Goal: Task Accomplishment & Management: Use online tool/utility

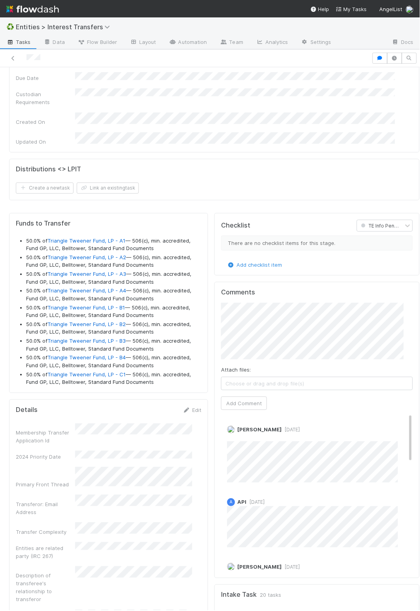
scroll to position [1068, 0]
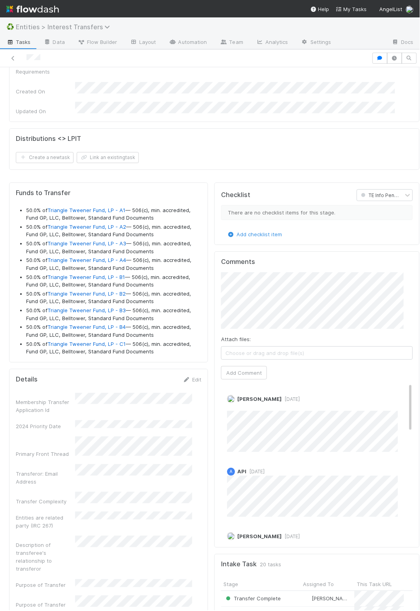
click at [87, 23] on span "Entities > Interest Transfers" at bounding box center [65, 27] width 98 height 8
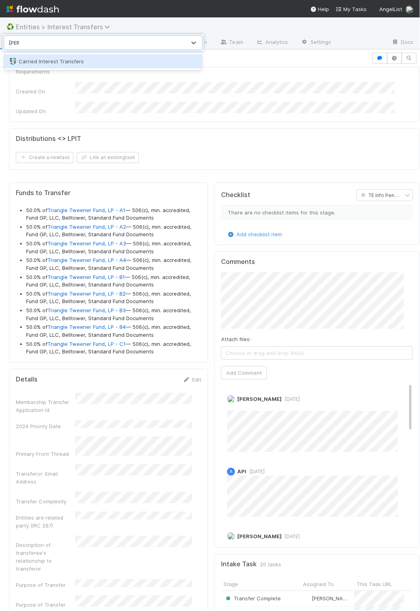
type input "carried"
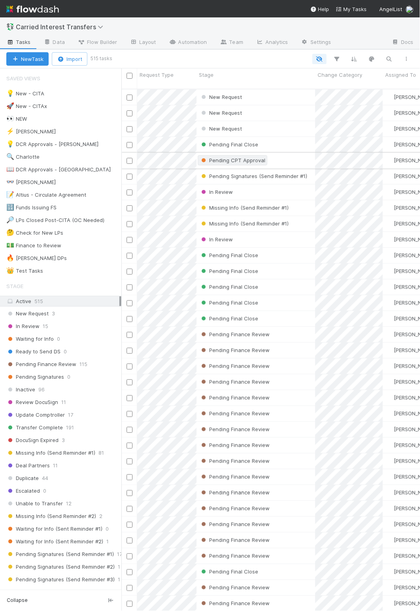
scroll to position [518, 290]
click at [310, 89] on div "New Request" at bounding box center [256, 96] width 119 height 15
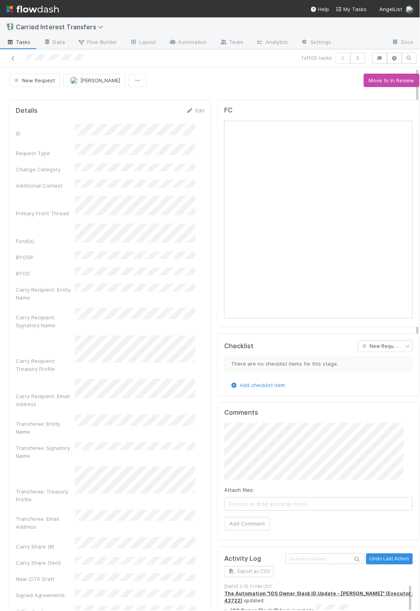
click at [203, 84] on div "New Request [PERSON_NAME] Move to In Review" at bounding box center [214, 80] width 411 height 13
click at [239, 76] on div "New Request [PERSON_NAME] Move to In Review" at bounding box center [214, 80] width 411 height 13
click at [211, 87] on div "New Request [PERSON_NAME] Move to In Review" at bounding box center [214, 80] width 411 height 13
